Goal: Task Accomplishment & Management: Complete application form

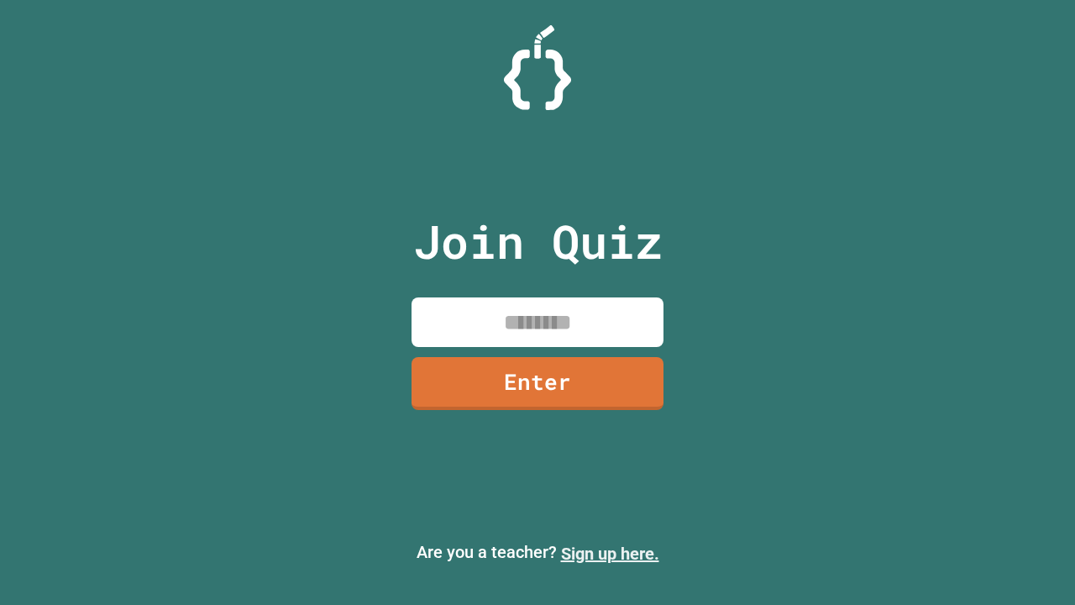
click at [610, 553] on link "Sign up here." at bounding box center [610, 553] width 98 height 20
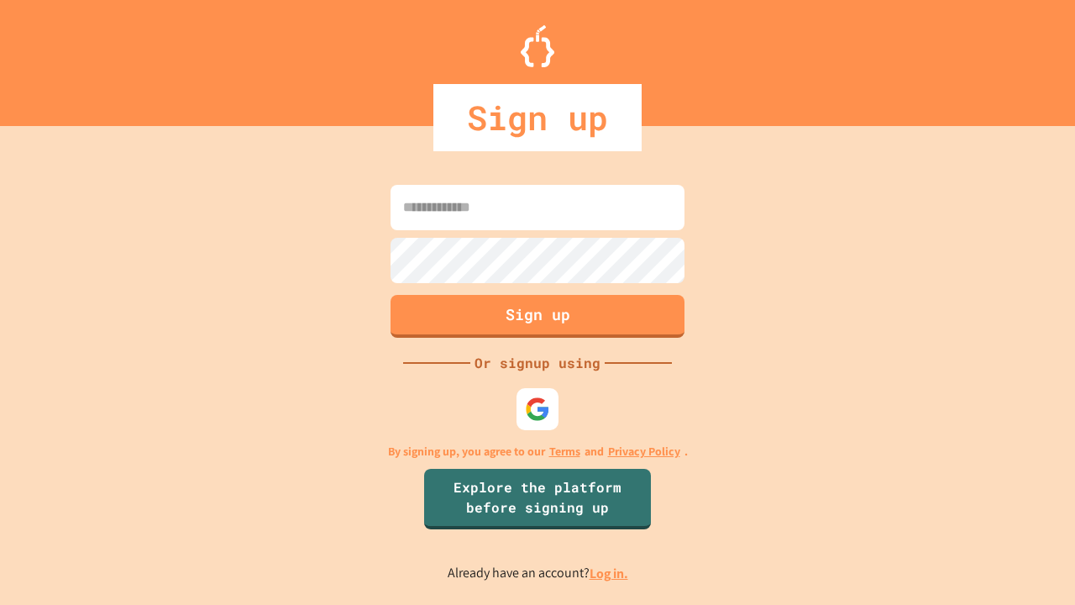
click at [610, 573] on link "Log in." at bounding box center [608, 573] width 39 height 18
